Goal: Find specific page/section

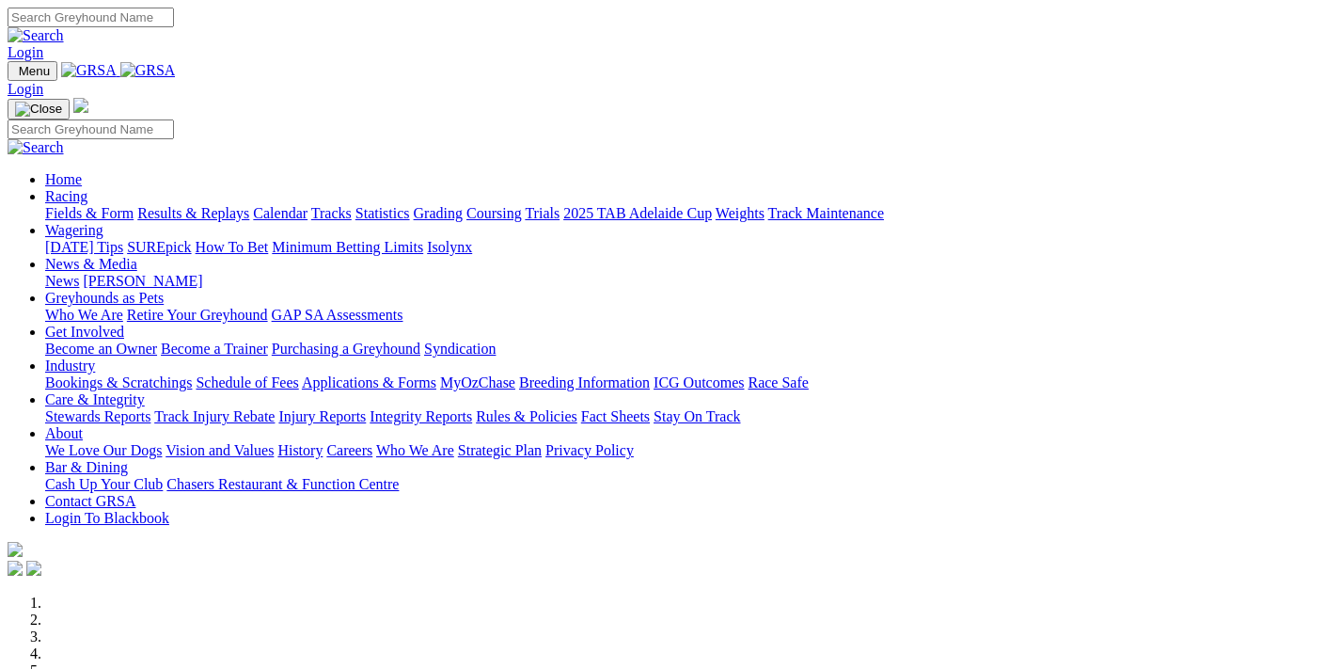
scroll to position [727, 0]
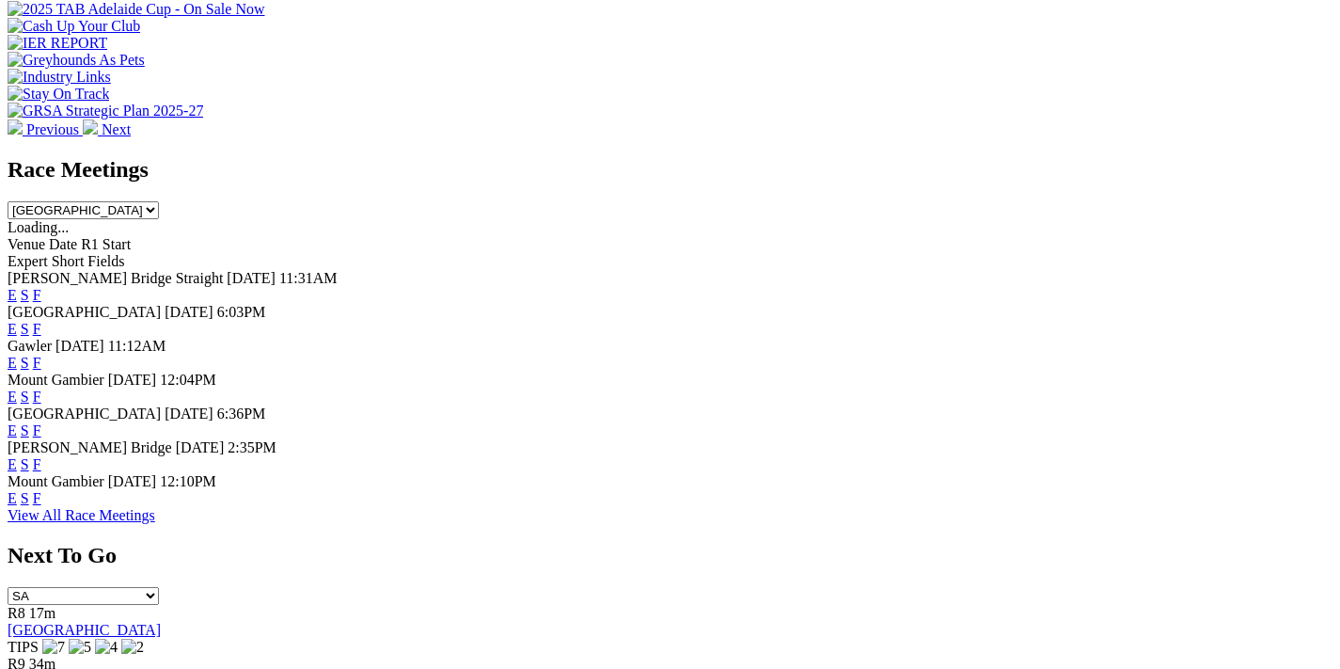
click at [41, 422] on link "F" at bounding box center [37, 430] width 8 height 16
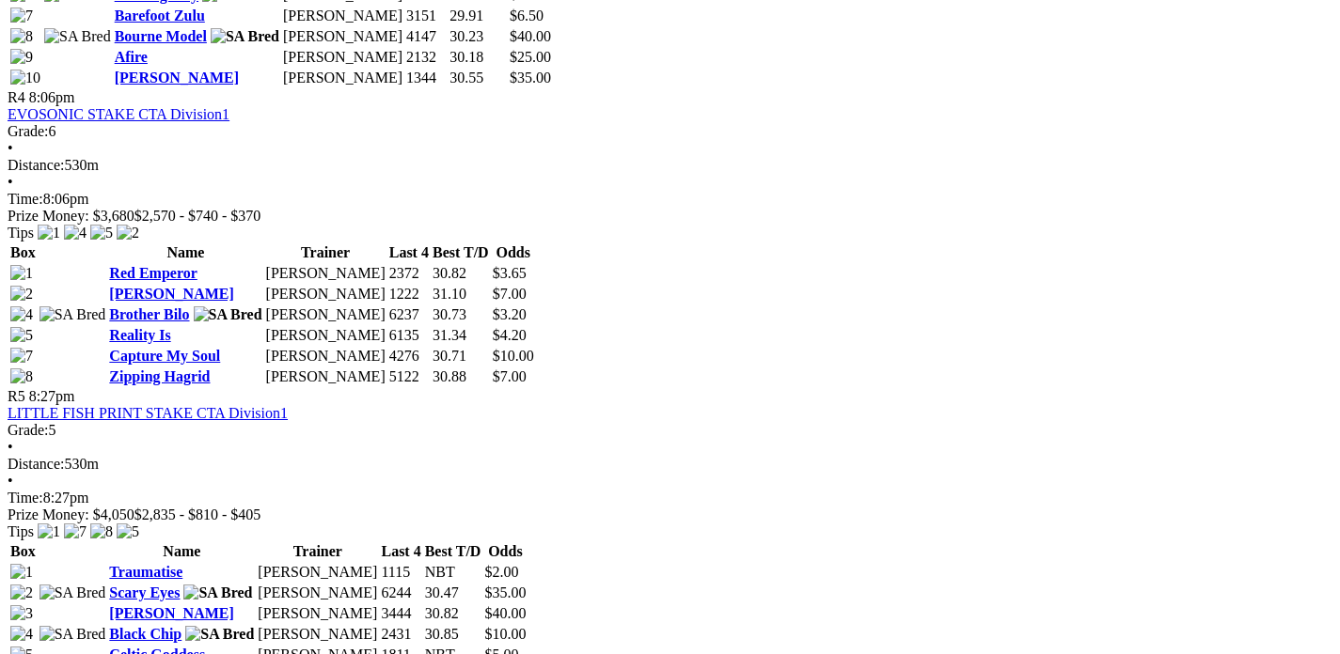
scroll to position [1871, 0]
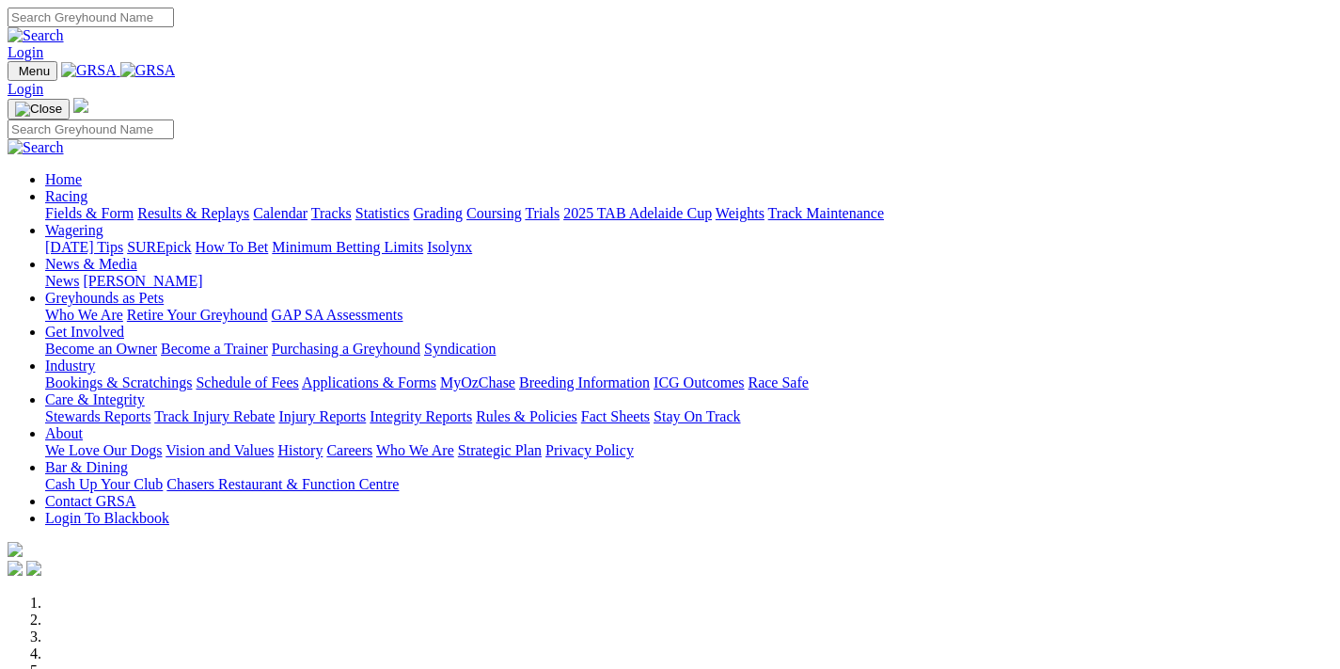
scroll to position [727, 0]
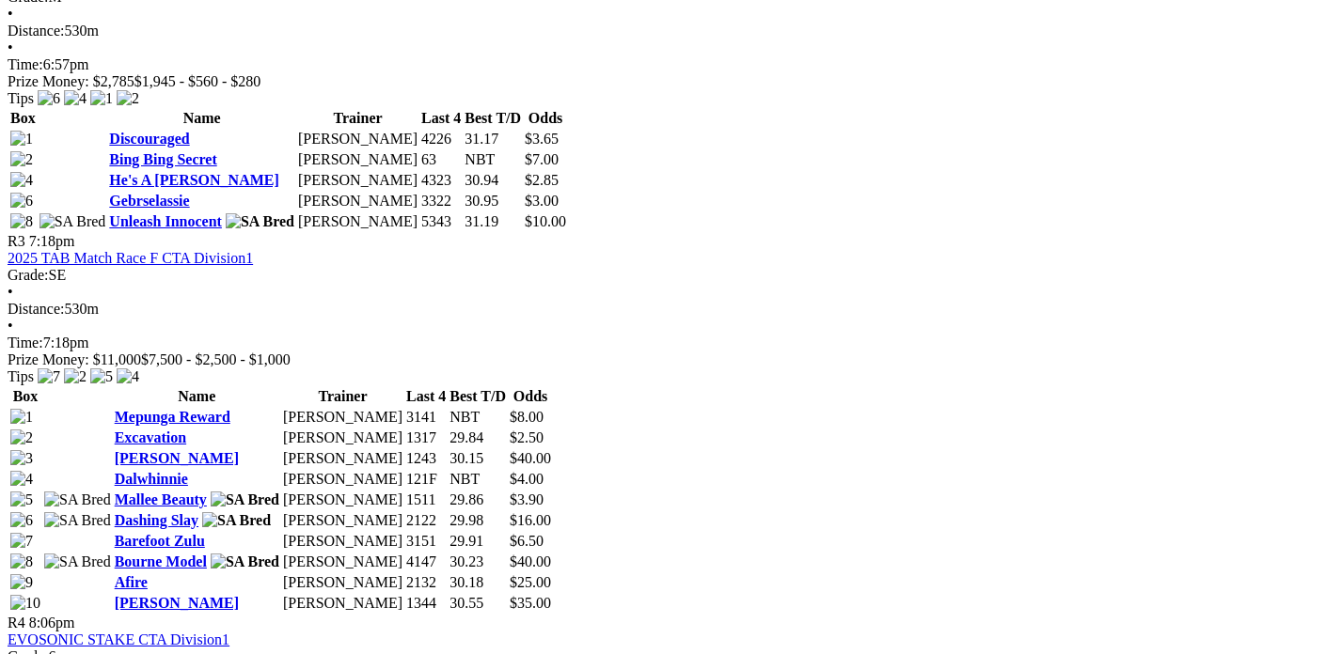
scroll to position [1346, 0]
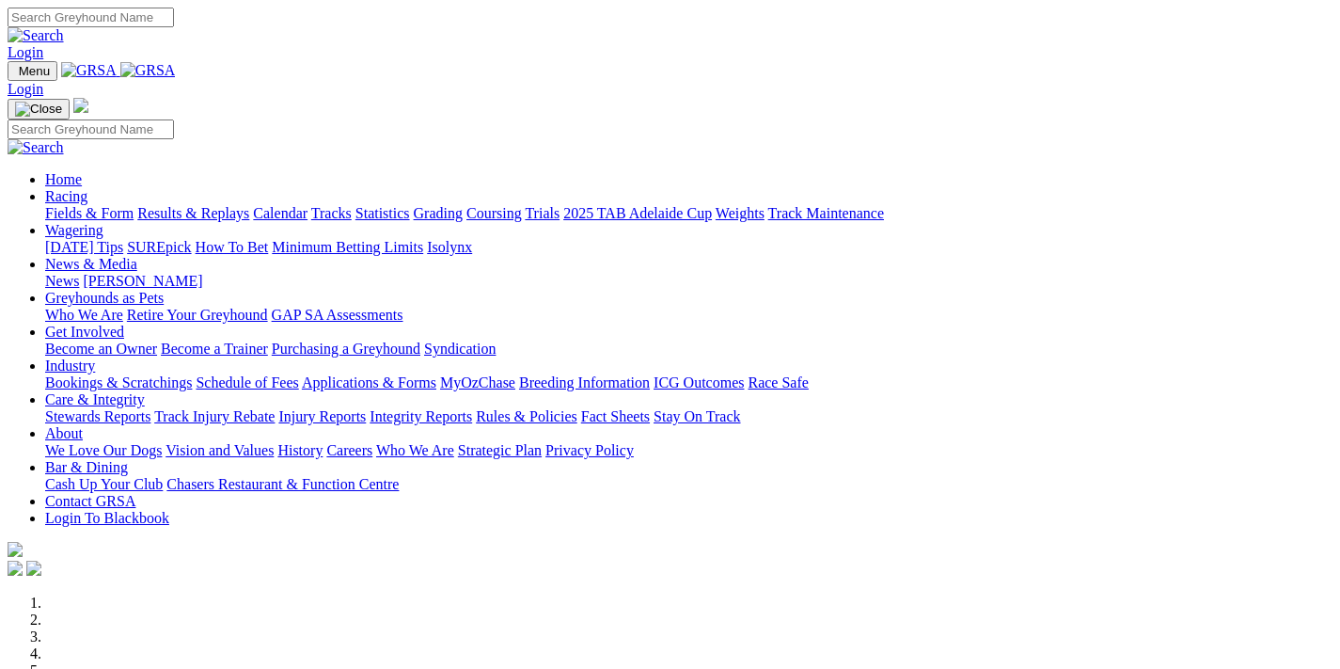
scroll to position [713, 0]
